Goal: Information Seeking & Learning: Find specific fact

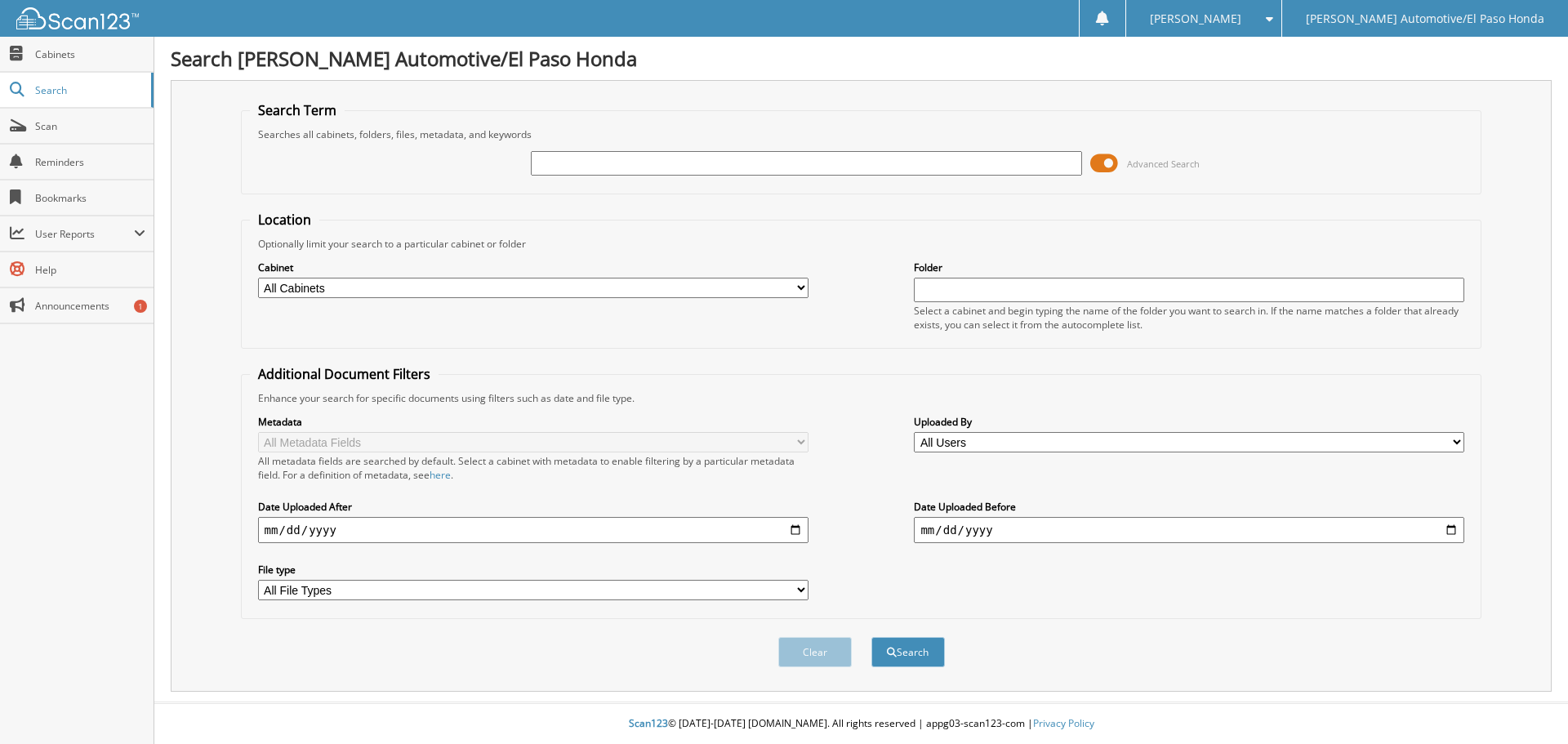
click at [624, 167] on input "text" at bounding box center [807, 163] width 550 height 24
type input "rb047824"
click at [924, 656] on button "Search" at bounding box center [908, 652] width 73 height 30
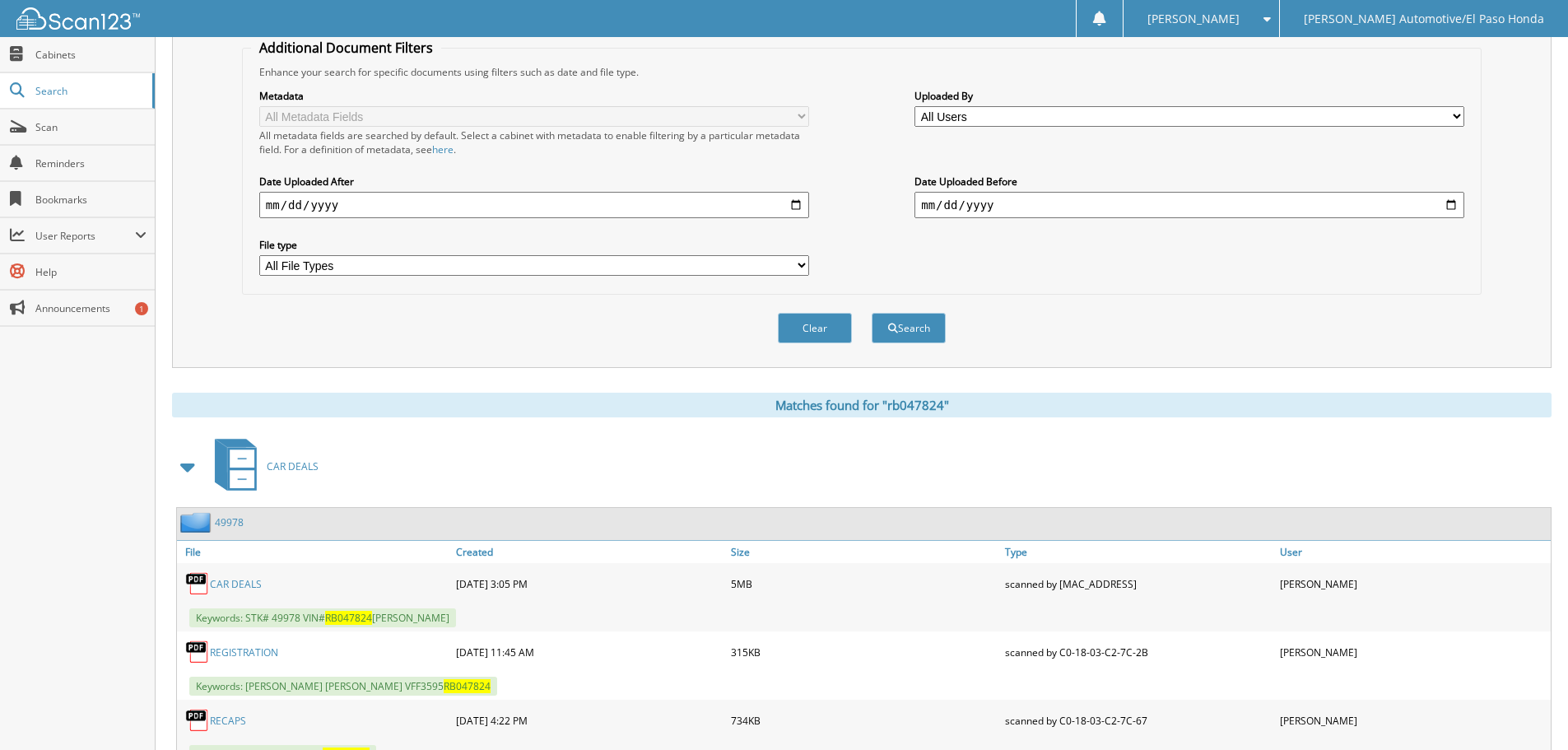
scroll to position [399, 0]
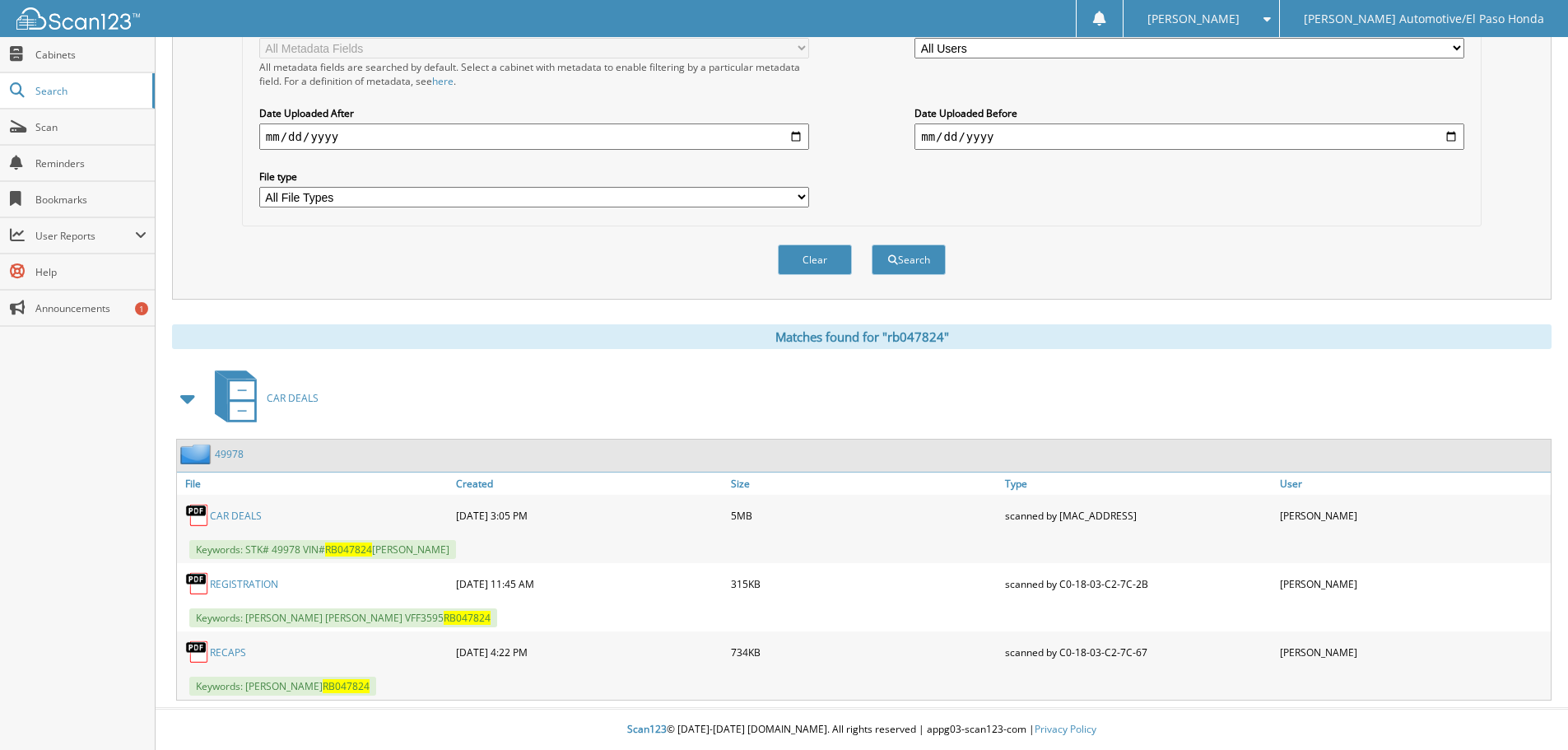
click at [233, 516] on link "CAR DEALS" at bounding box center [235, 516] width 52 height 14
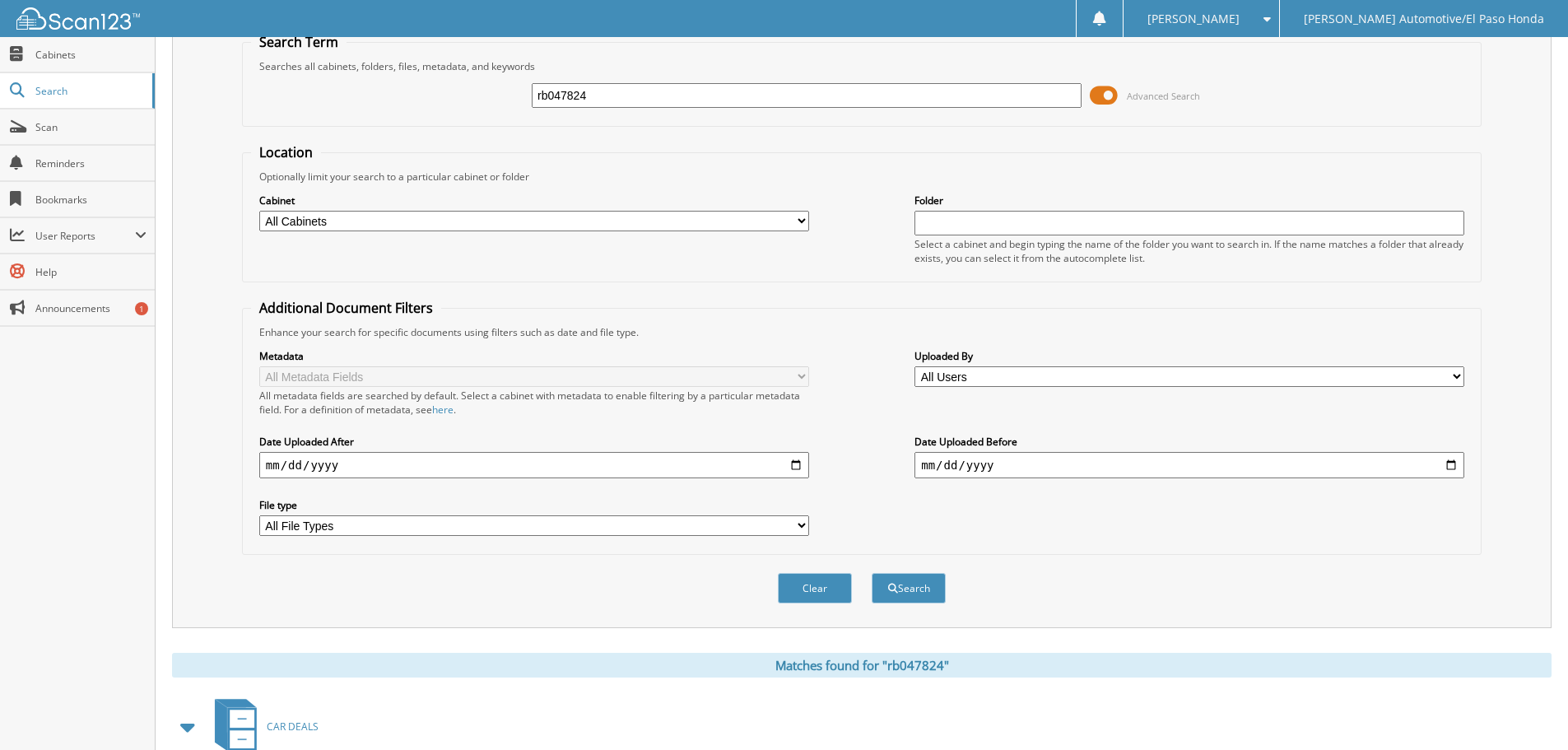
scroll to position [0, 0]
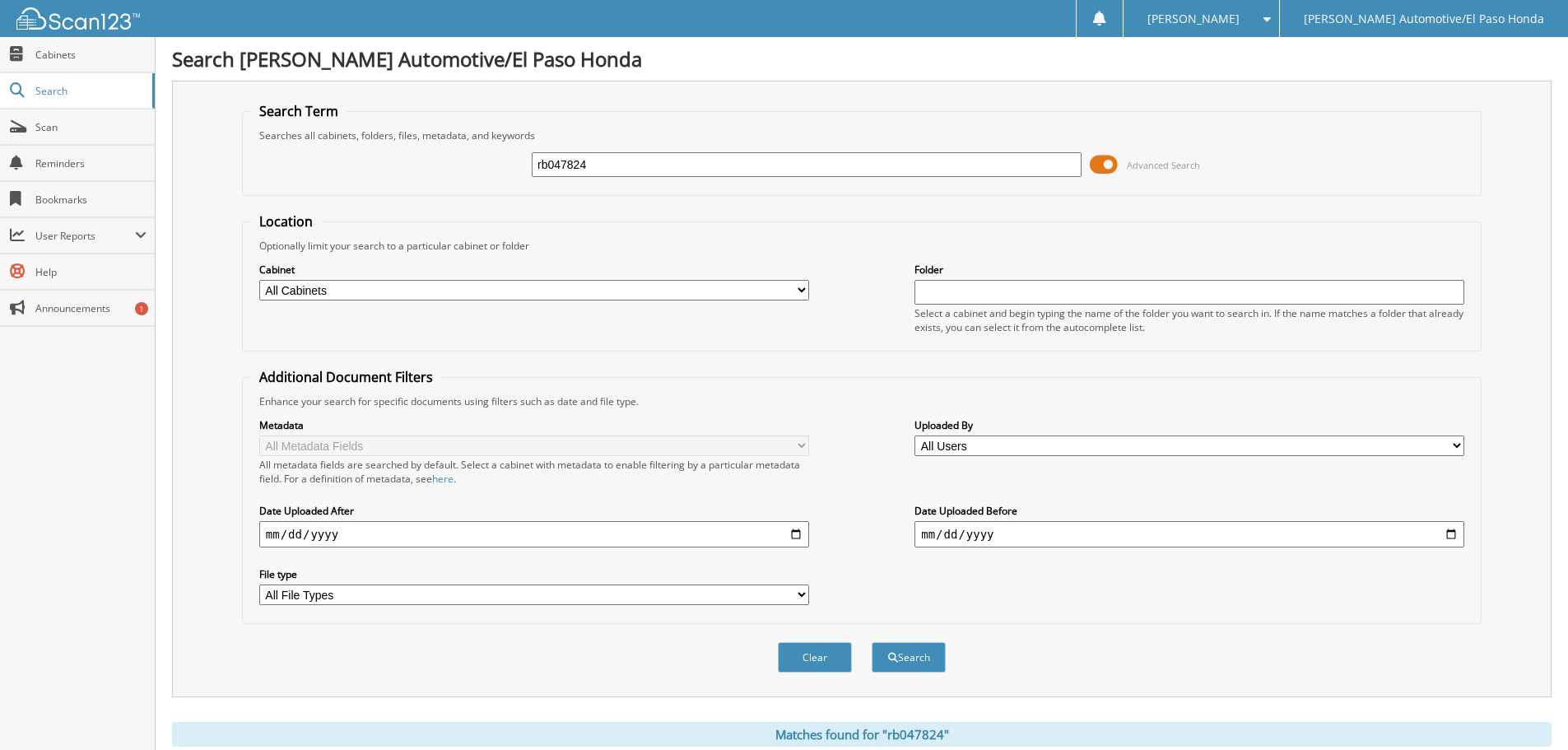
drag, startPoint x: 618, startPoint y: 167, endPoint x: 349, endPoint y: 168, distance: 269.0
click at [354, 168] on div "rb047824 Advanced Search" at bounding box center [861, 164] width 1221 height 45
click at [617, 161] on input "text" at bounding box center [806, 164] width 550 height 25
type input "kh691406"
click at [925, 661] on button "Search" at bounding box center [909, 657] width 74 height 30
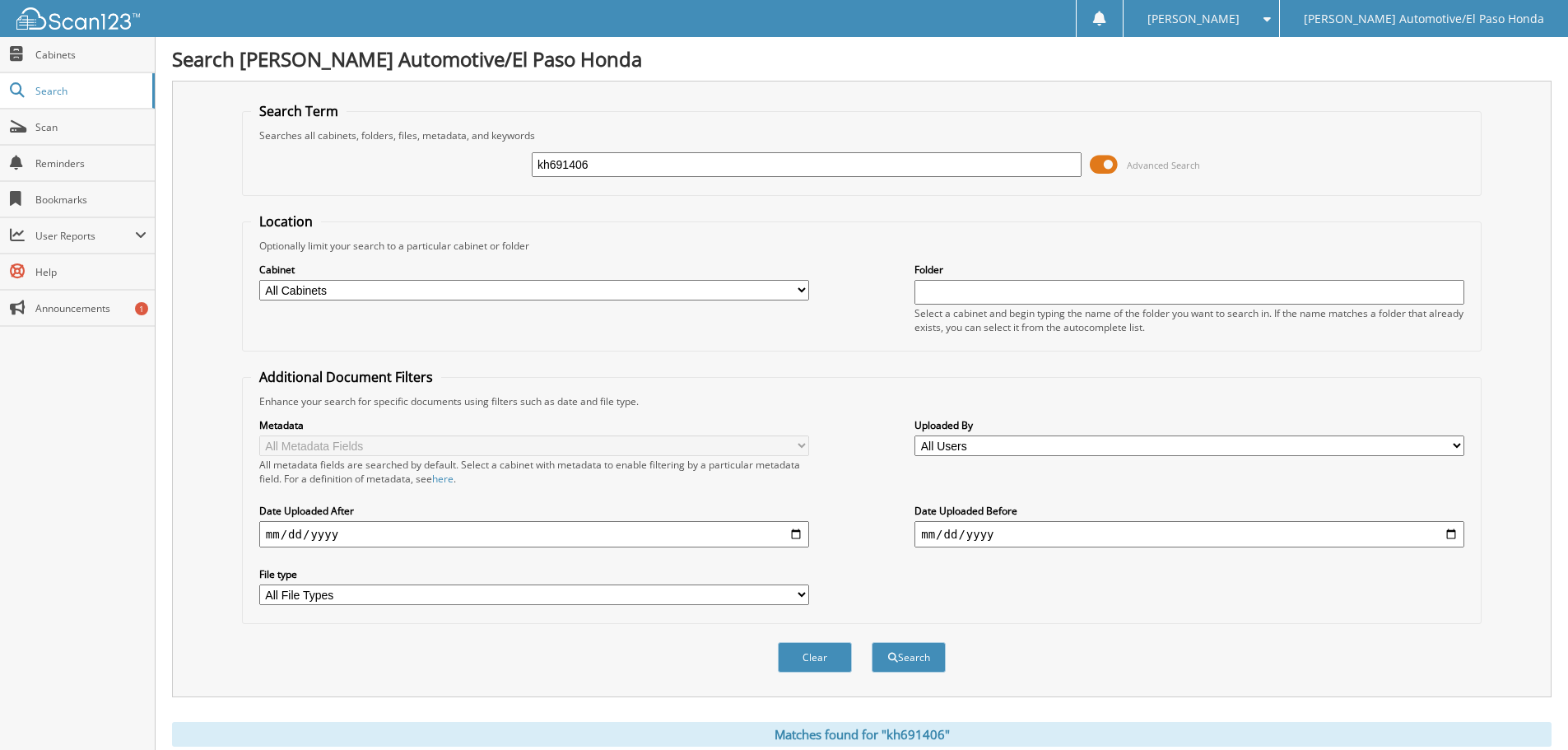
drag, startPoint x: 624, startPoint y: 158, endPoint x: 484, endPoint y: 166, distance: 140.2
click at [484, 166] on div "kh691406 Advanced Search" at bounding box center [861, 164] width 1221 height 45
click at [577, 151] on div at bounding box center [806, 164] width 550 height 28
click at [577, 164] on input "text" at bounding box center [806, 164] width 550 height 25
type input "51569a"
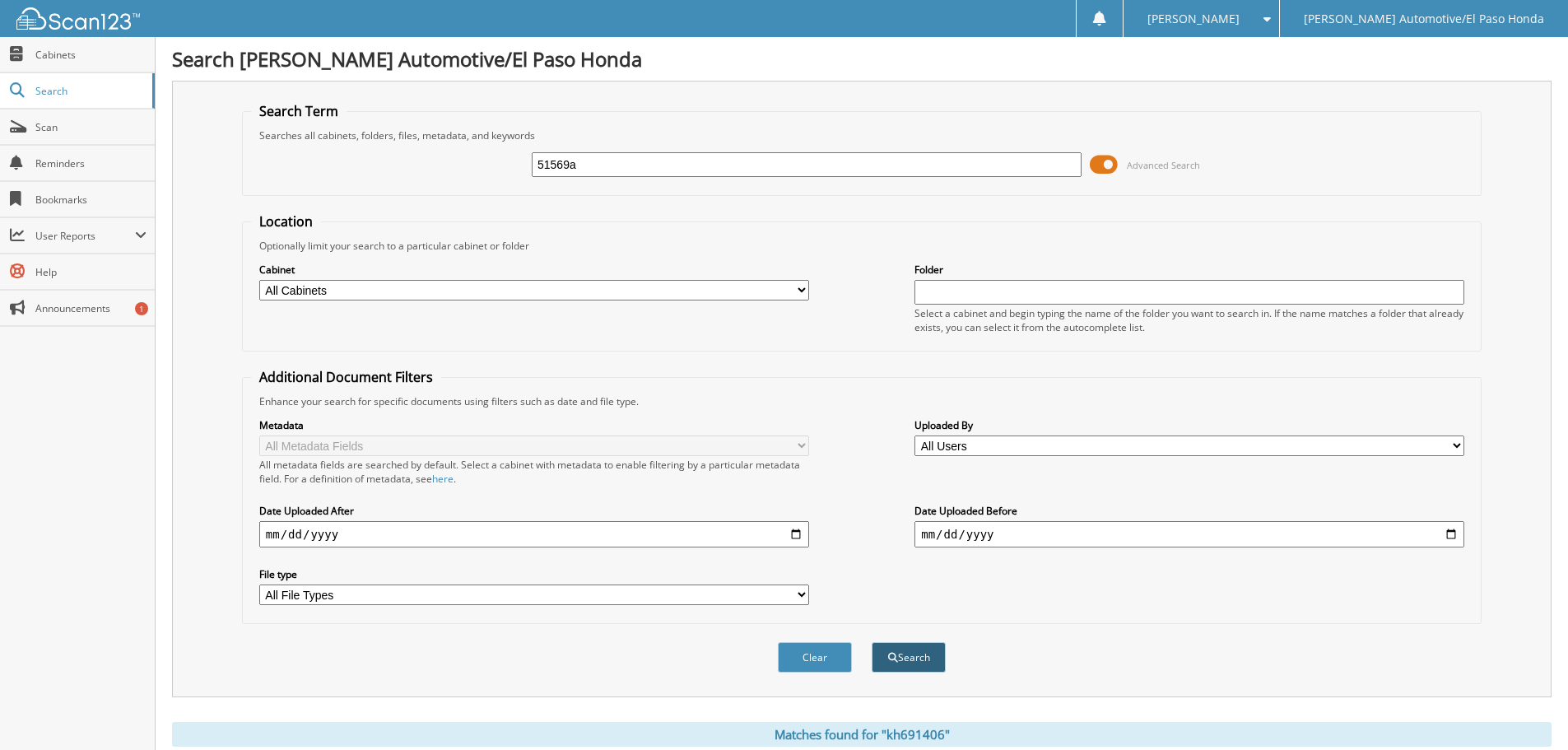
click at [921, 668] on button "Search" at bounding box center [909, 657] width 74 height 30
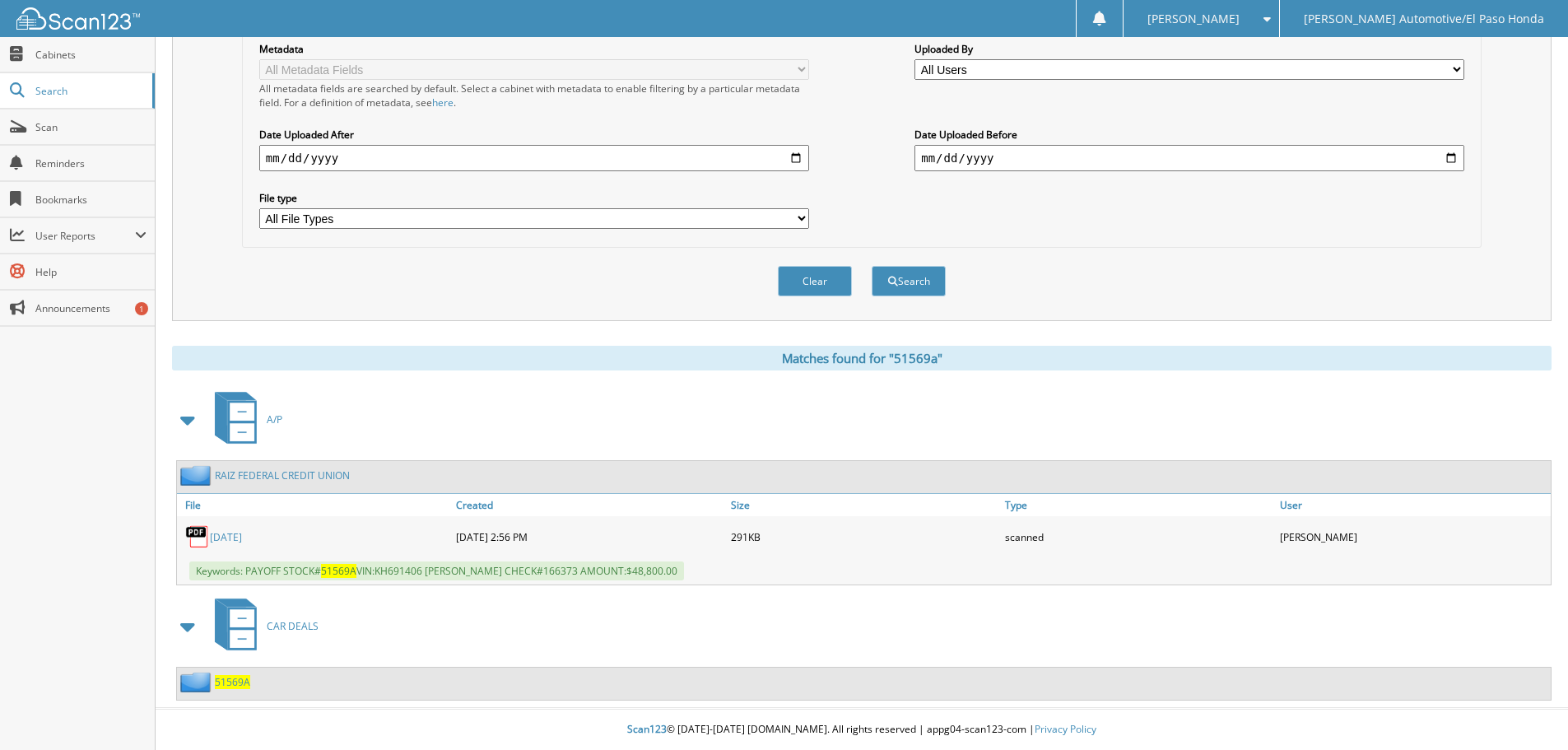
click at [300, 630] on span "CAR DEALS" at bounding box center [292, 626] width 52 height 14
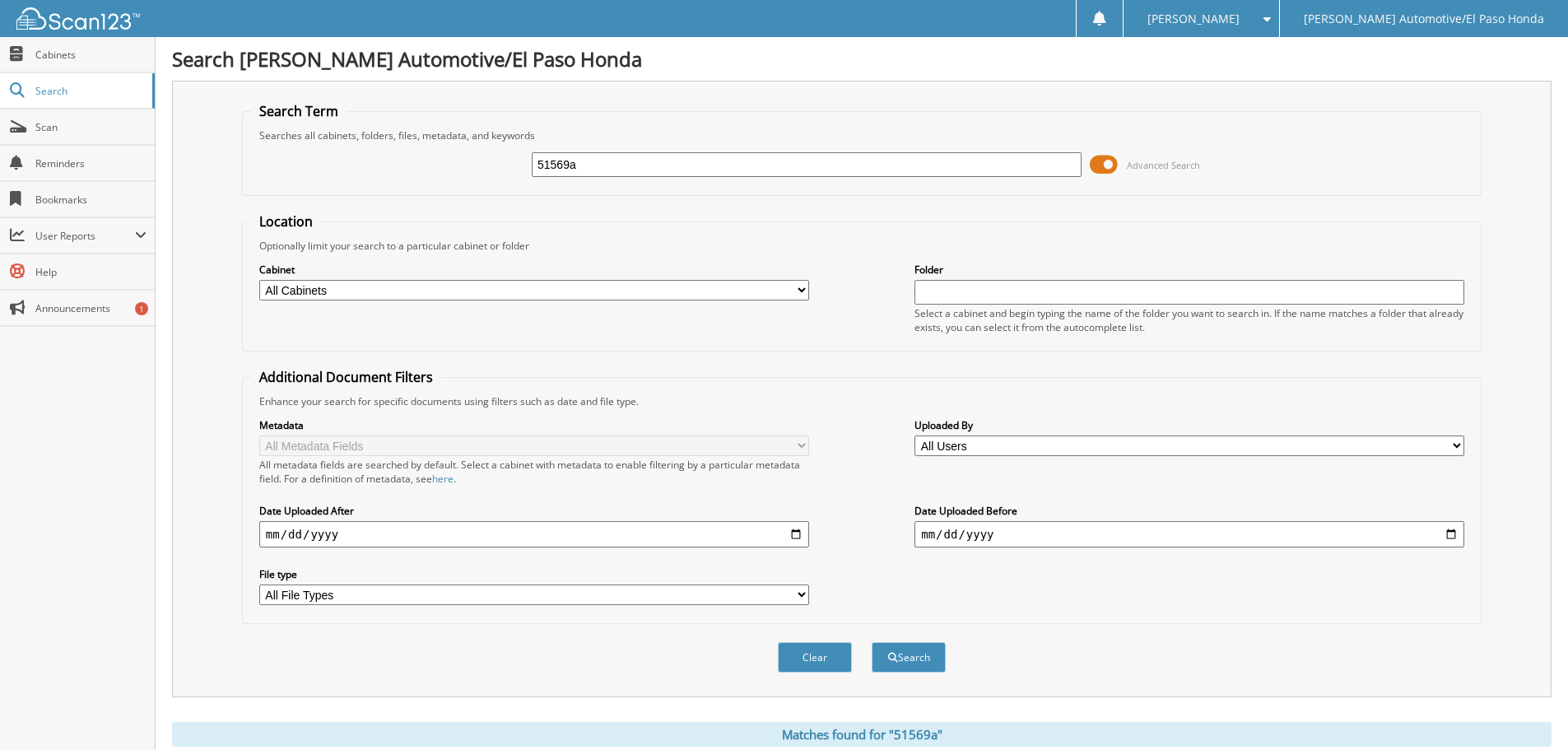
scroll to position [377, 0]
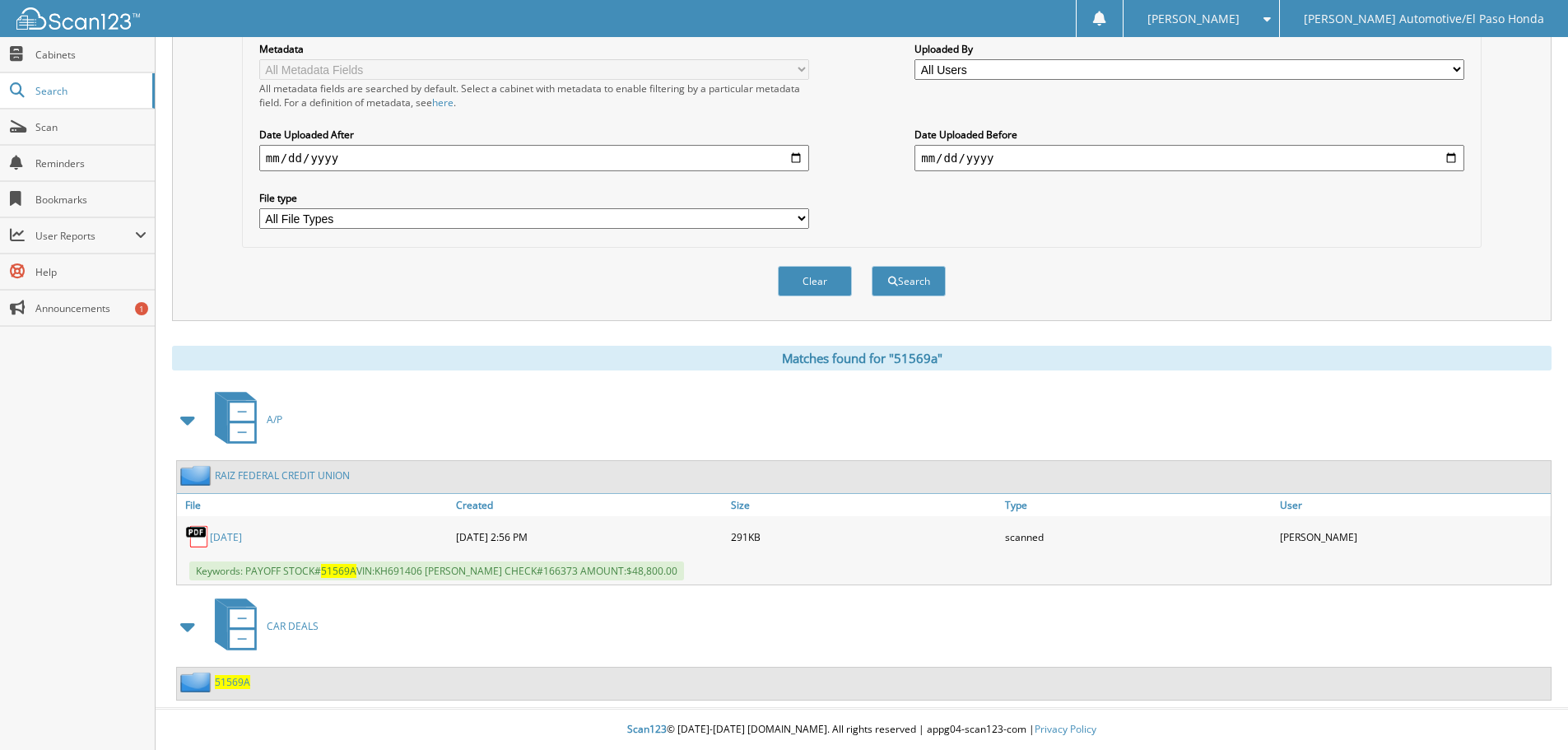
click at [232, 684] on span "51569A" at bounding box center [233, 682] width 36 height 14
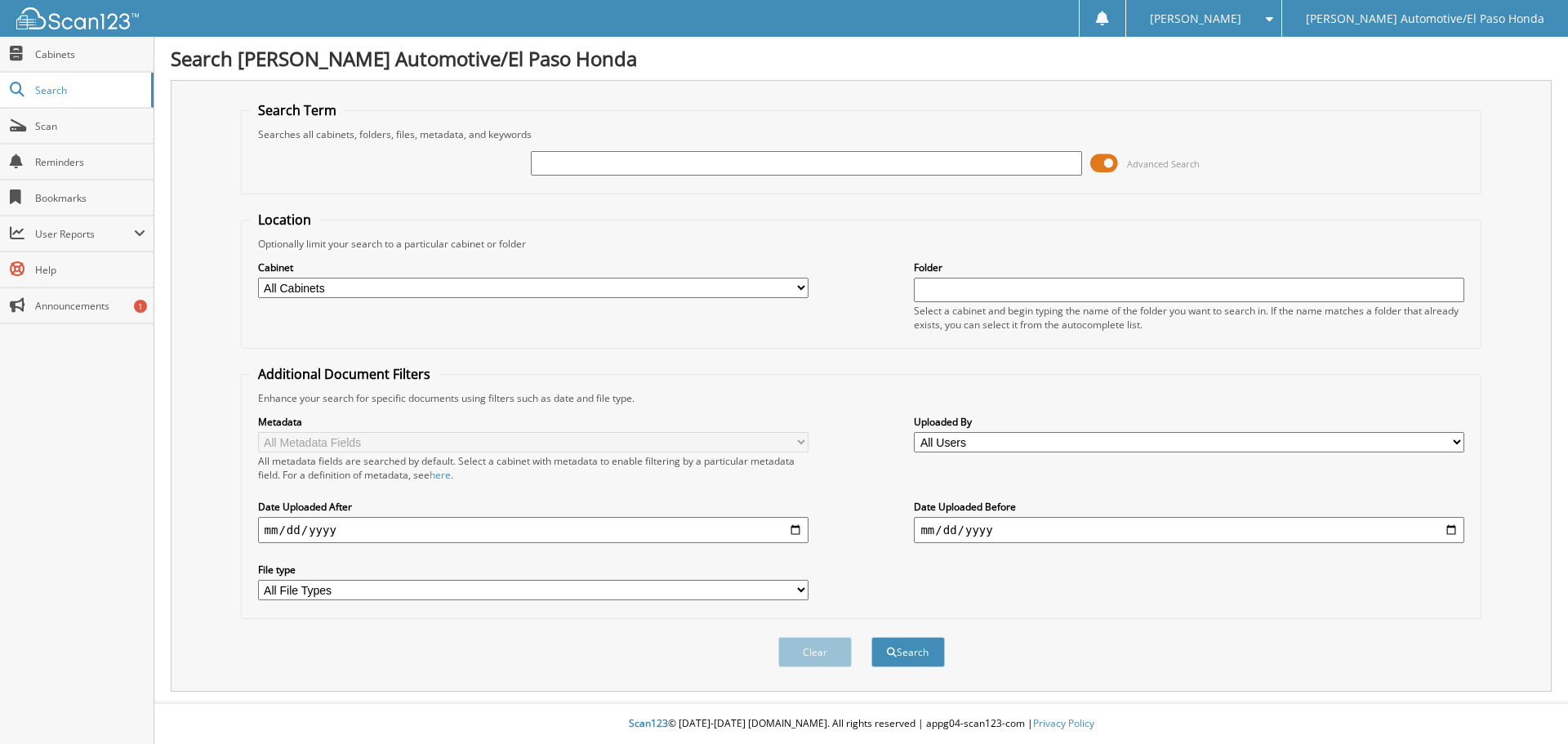
drag, startPoint x: 581, startPoint y: 157, endPoint x: 515, endPoint y: 195, distance: 76.2
click at [581, 157] on input "text" at bounding box center [807, 163] width 550 height 24
type input "51569"
click at [904, 650] on button "Search" at bounding box center [908, 652] width 73 height 30
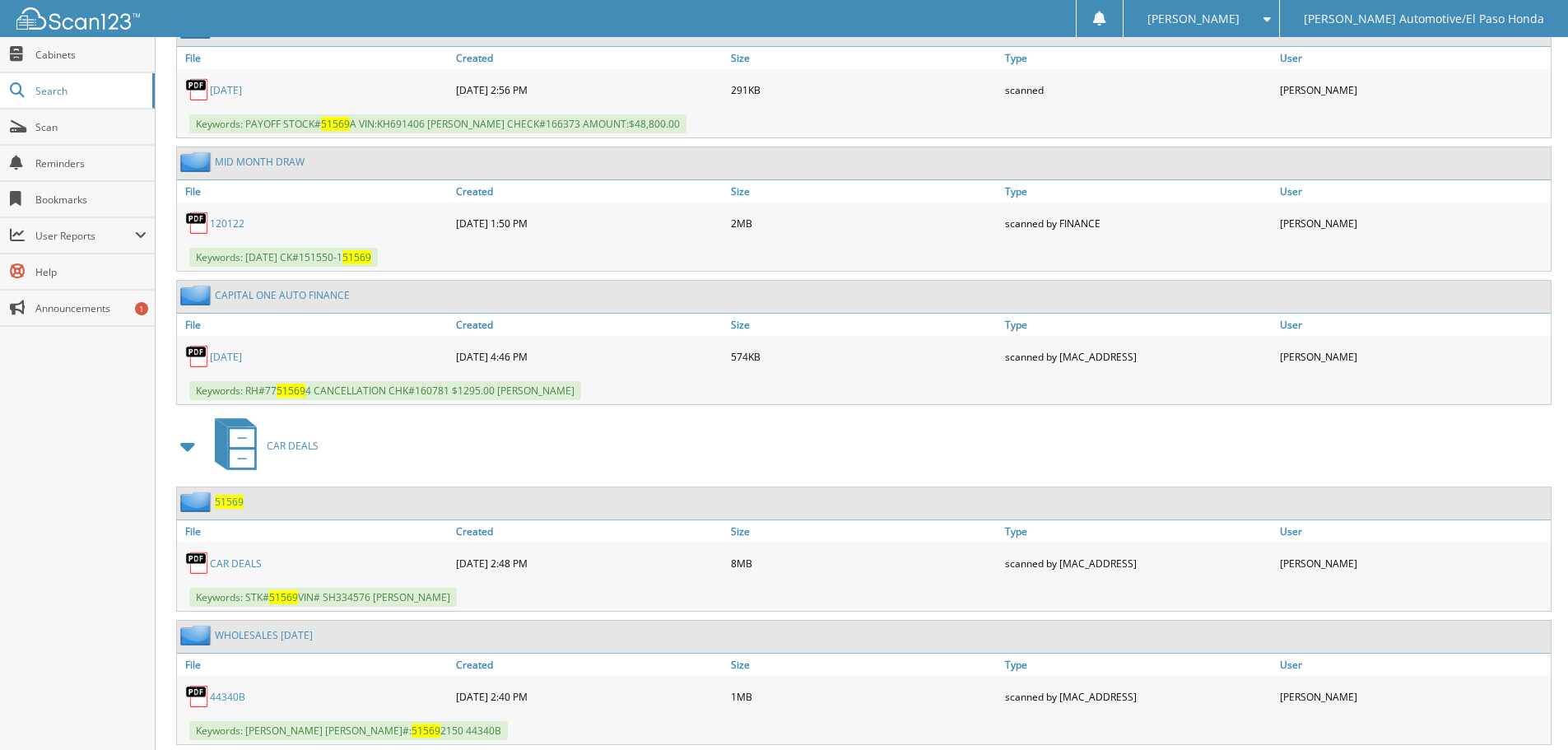
scroll to position [906, 0]
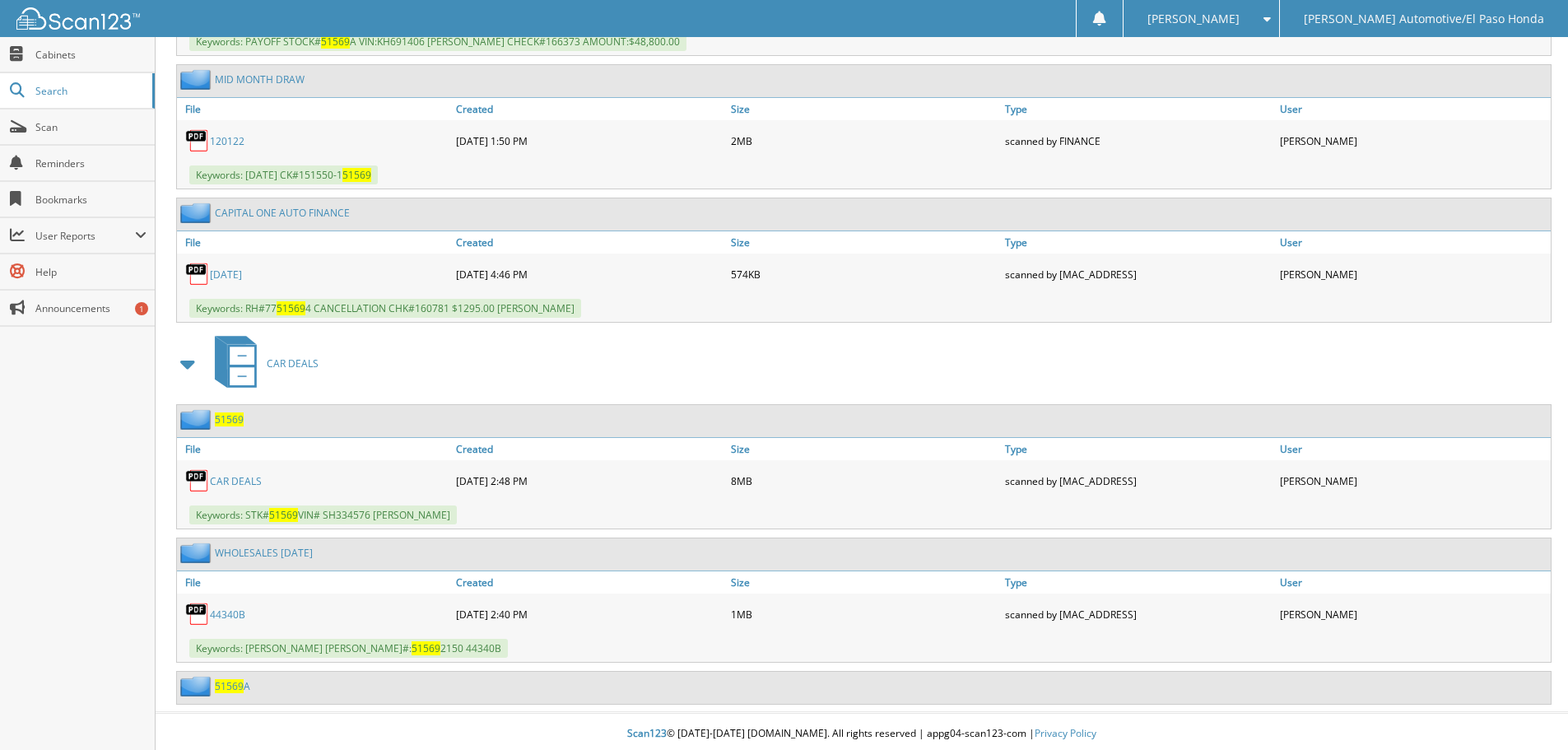
click at [240, 482] on link "CAR DEALS" at bounding box center [235, 481] width 52 height 14
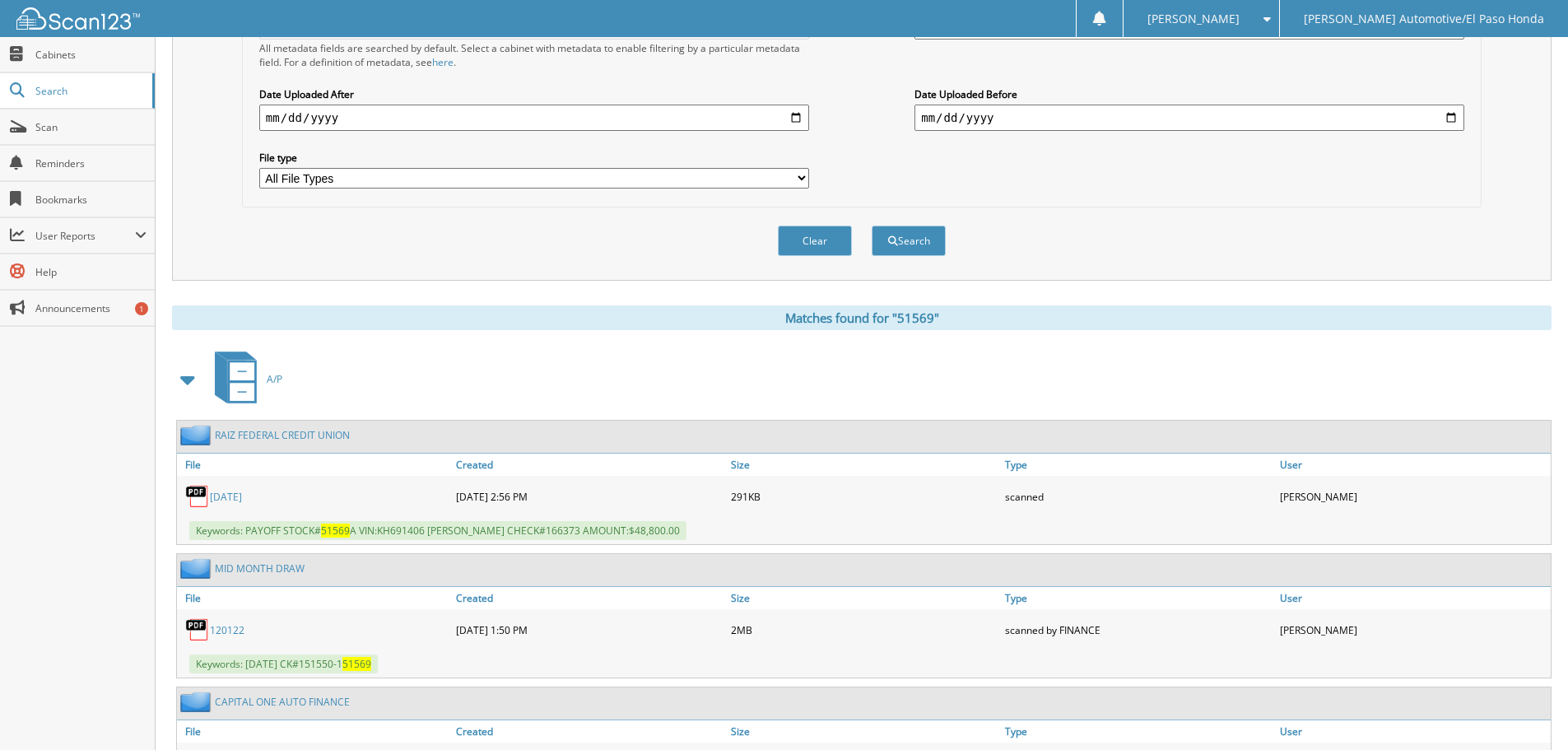
scroll to position [5, 0]
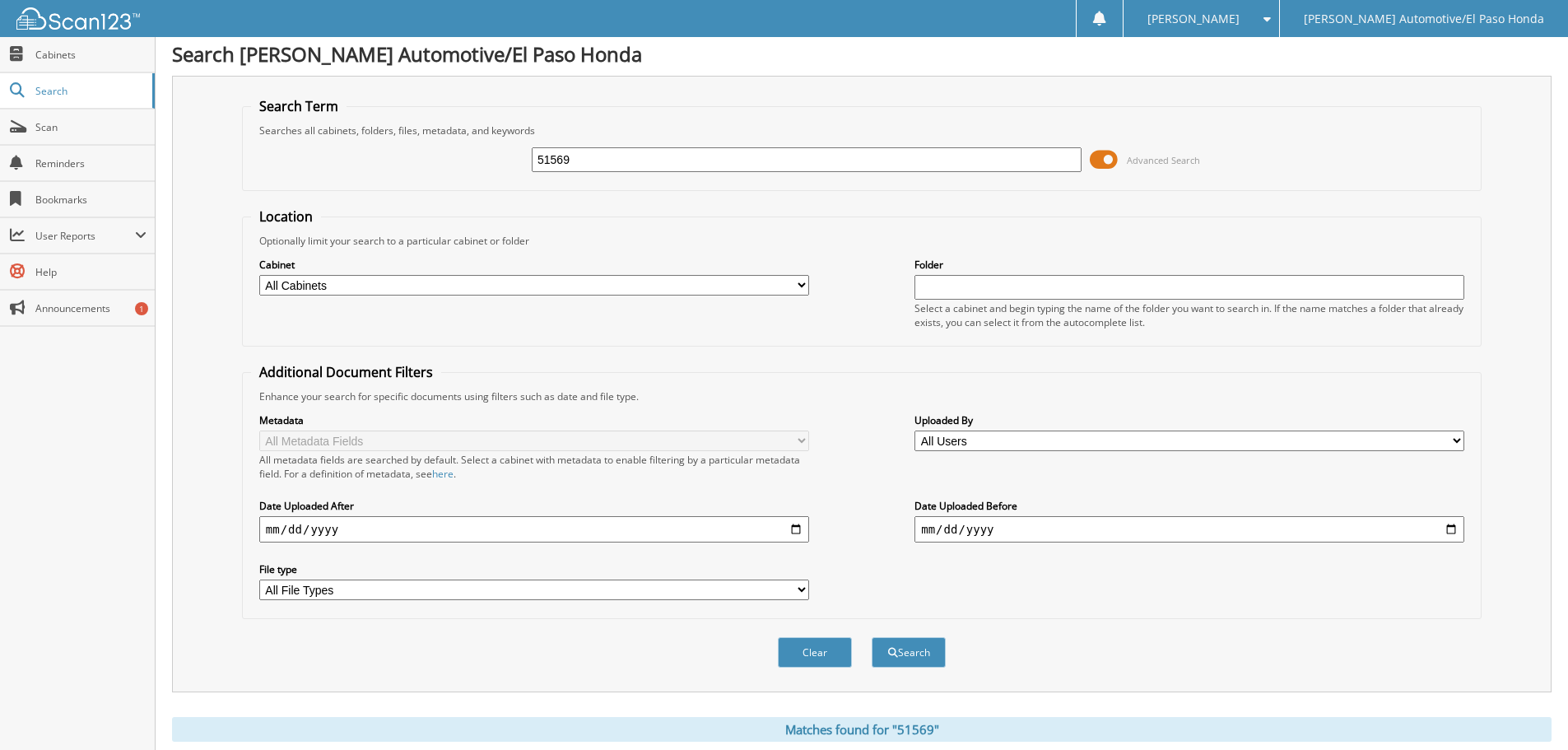
drag, startPoint x: 615, startPoint y: 170, endPoint x: 307, endPoint y: 159, distance: 308.2
click at [307, 158] on div "51569 Advanced Search" at bounding box center [861, 160] width 1221 height 45
type input "5"
type input "51902A"
click at [916, 652] on button "Search" at bounding box center [909, 651] width 74 height 30
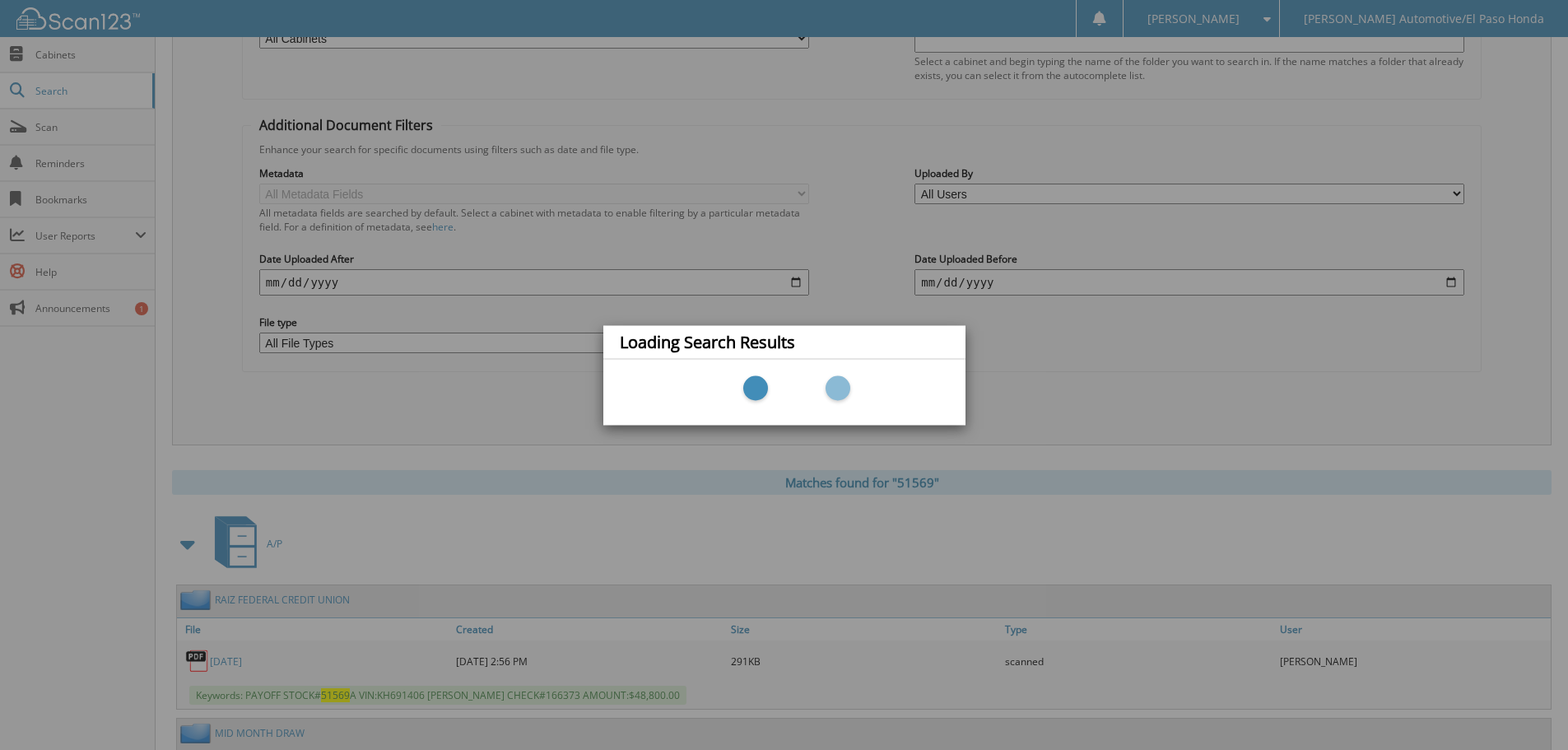
scroll to position [581, 0]
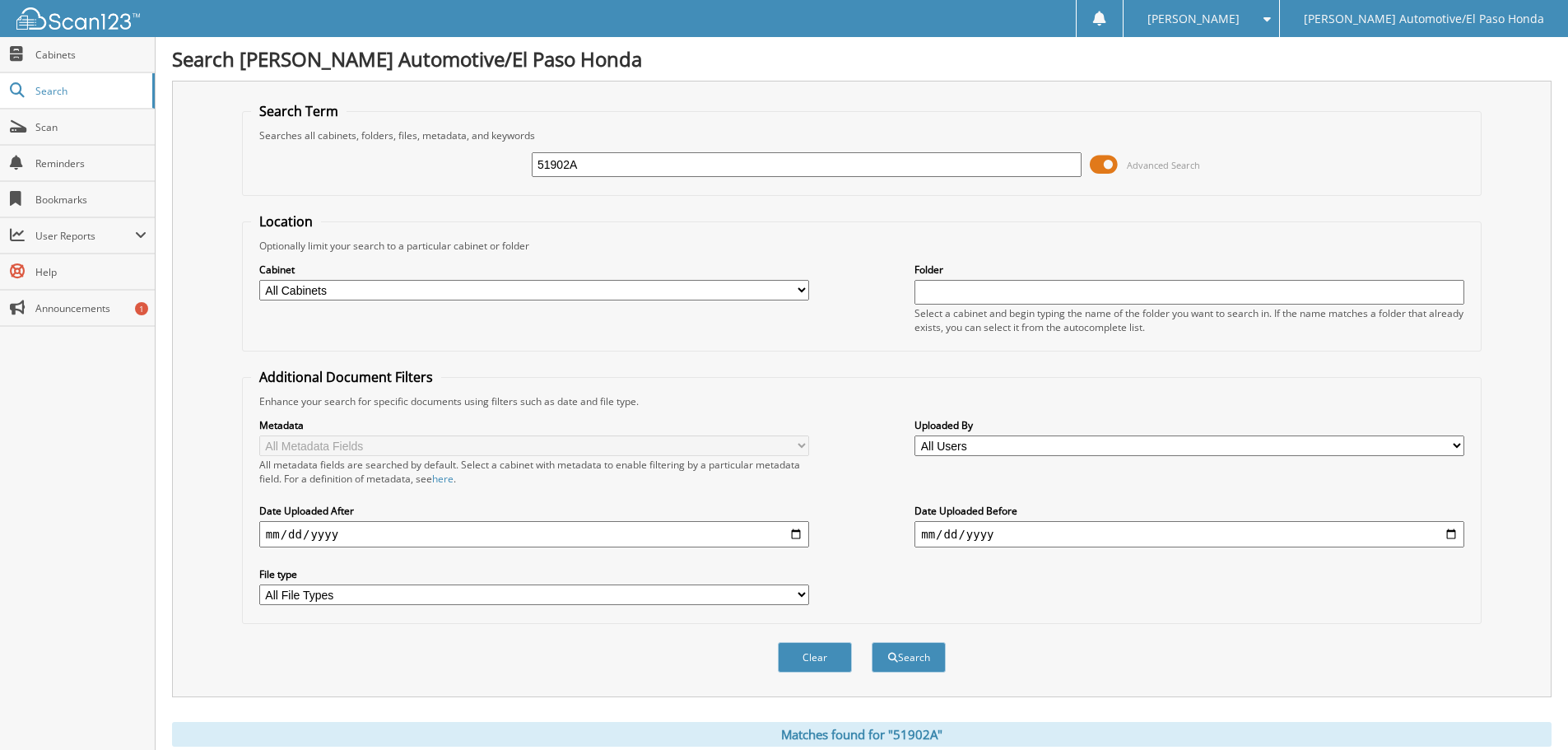
click at [1116, 164] on span at bounding box center [1104, 164] width 28 height 25
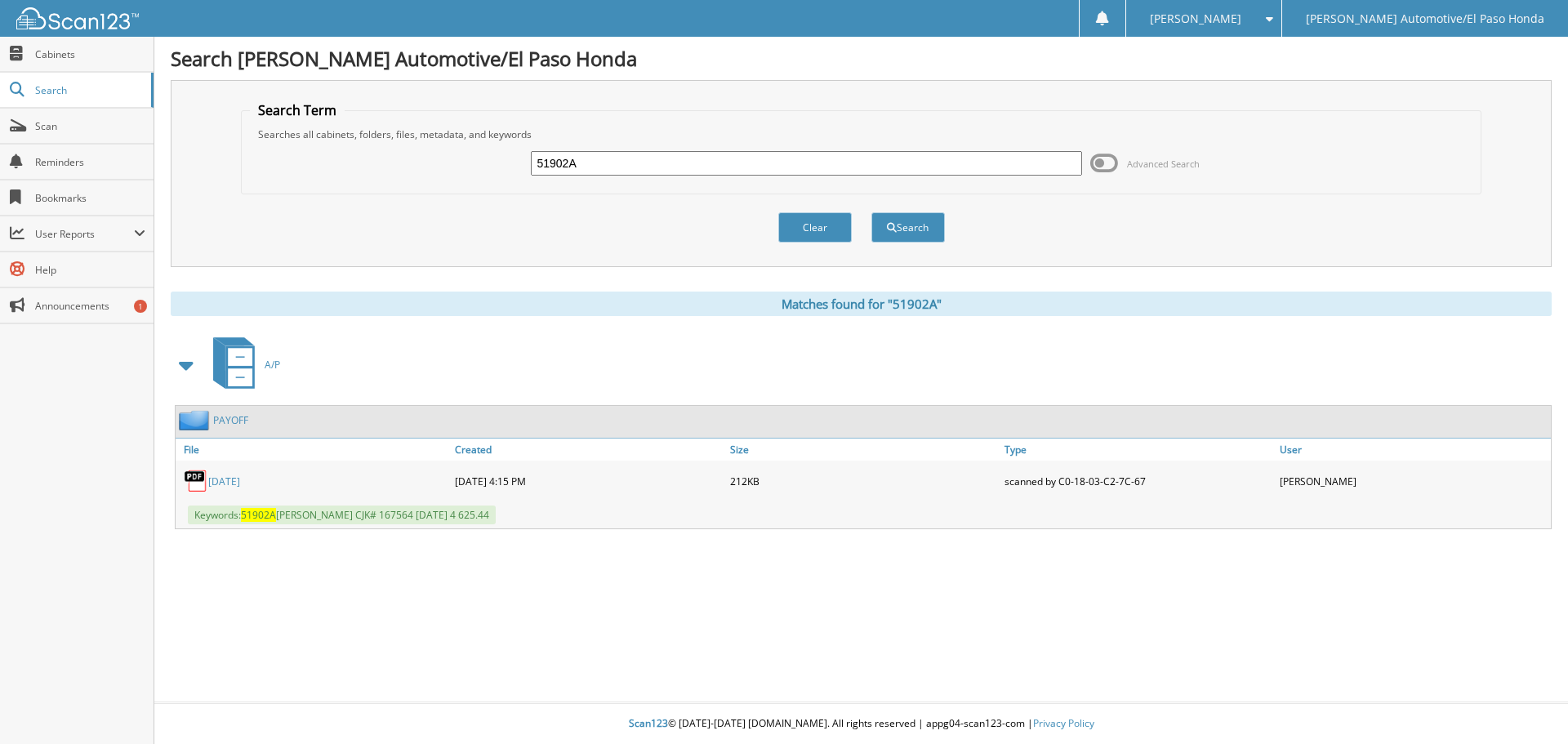
drag, startPoint x: 630, startPoint y: 172, endPoint x: 409, endPoint y: 175, distance: 221.0
click at [409, 175] on div "51902A Advanced Search" at bounding box center [862, 163] width 1224 height 44
type input "51902"
click at [912, 223] on button "Search" at bounding box center [908, 227] width 73 height 30
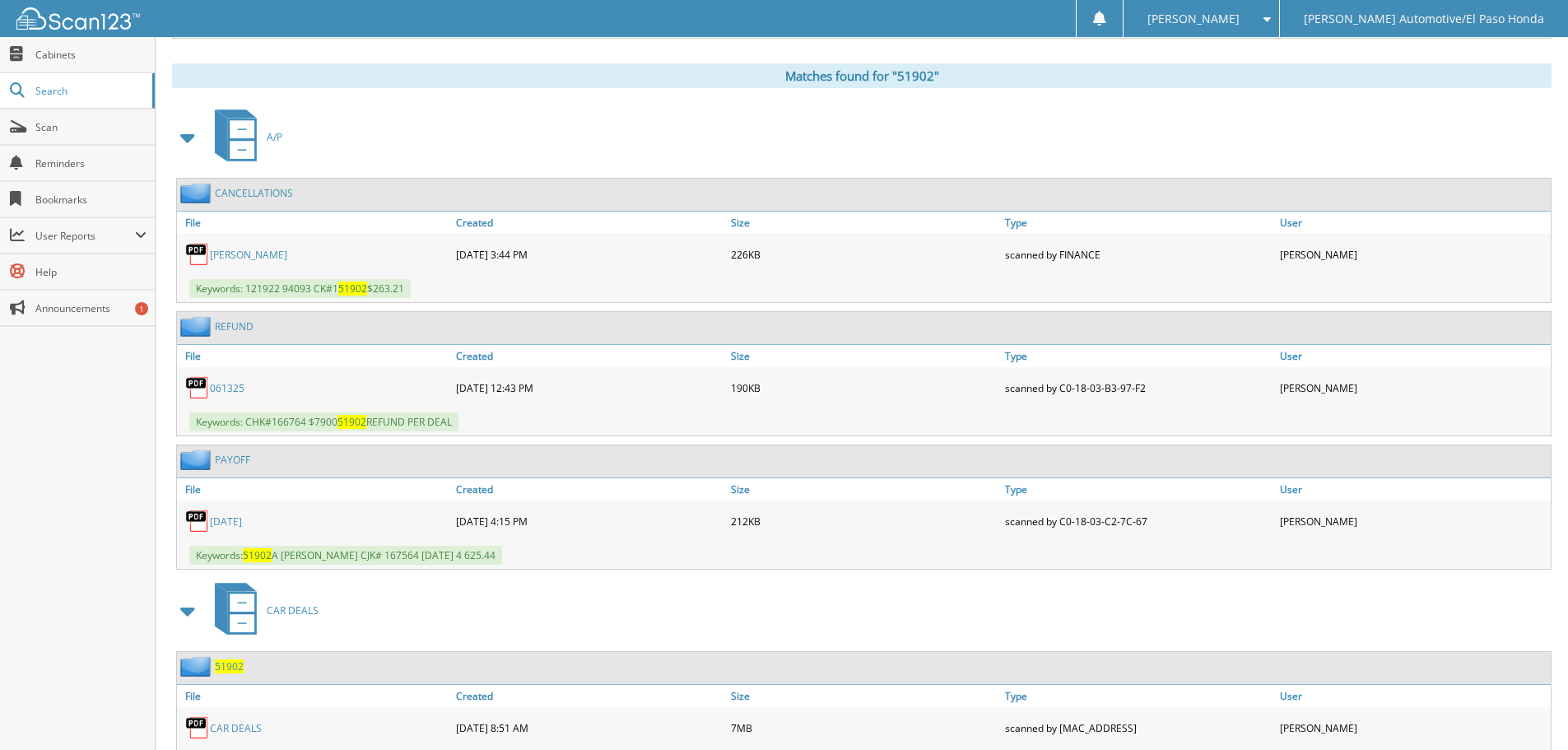
scroll to position [735, 0]
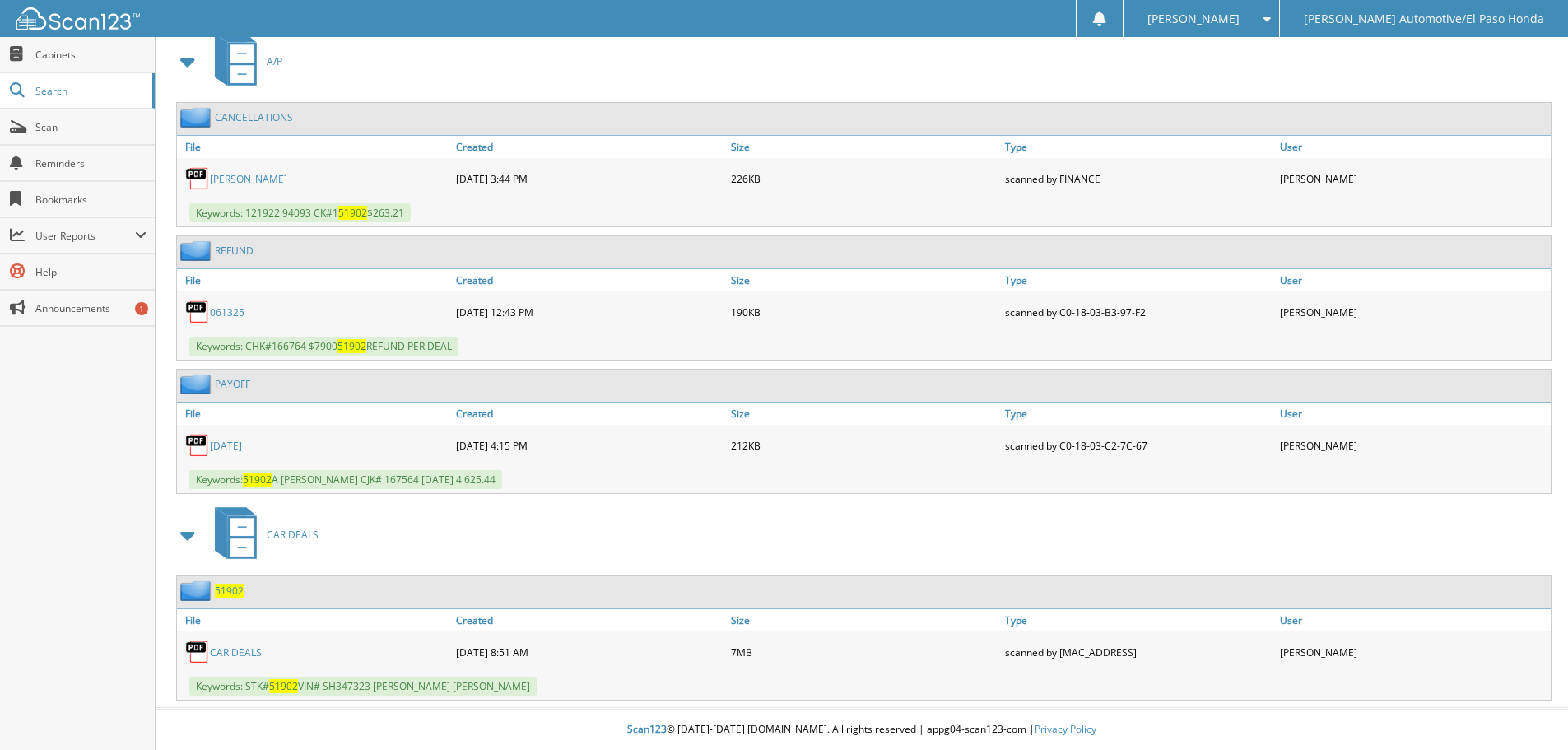
click at [245, 655] on link "CAR DEALS" at bounding box center [235, 651] width 52 height 14
